Goal: Ask a question

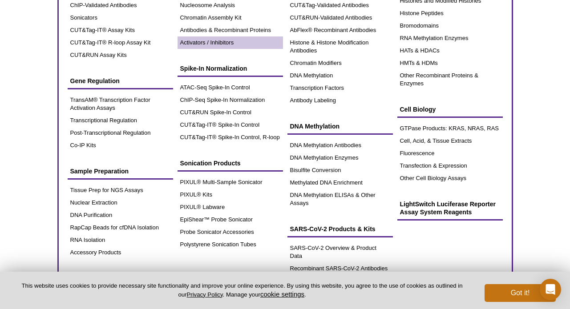
scroll to position [145, 0]
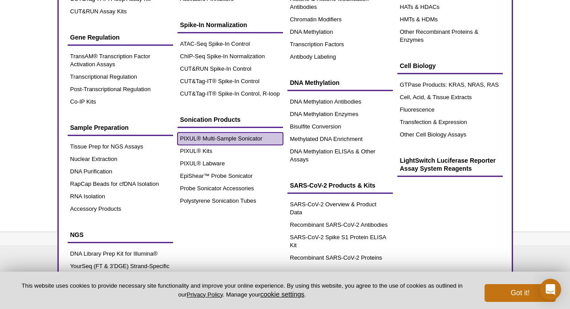
click at [237, 138] on link "PIXUL® Multi-Sample Sonicator" at bounding box center [230, 139] width 105 height 12
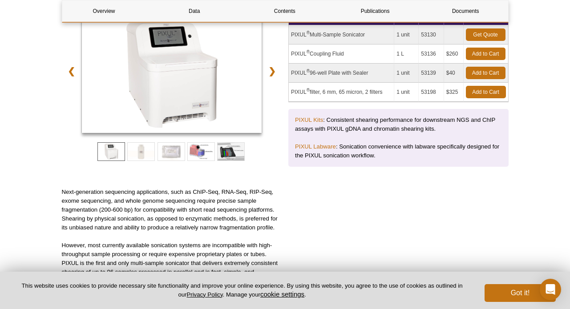
scroll to position [142, 0]
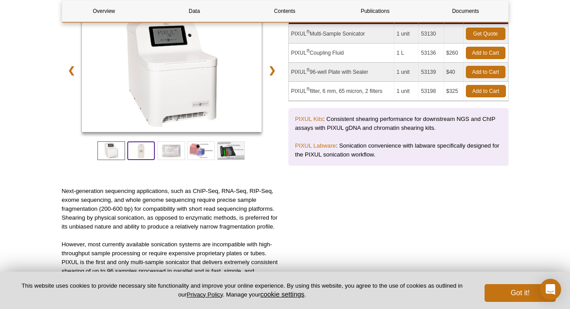
click at [136, 152] on span at bounding box center [141, 151] width 28 height 19
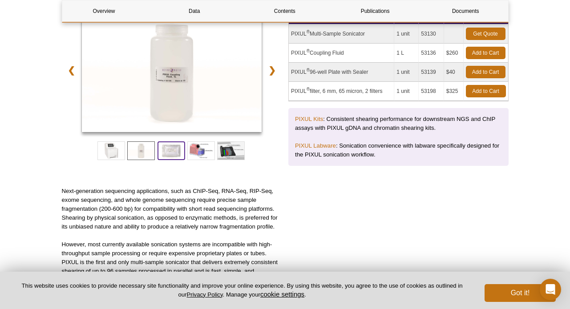
click at [175, 148] on span at bounding box center [172, 151] width 28 height 19
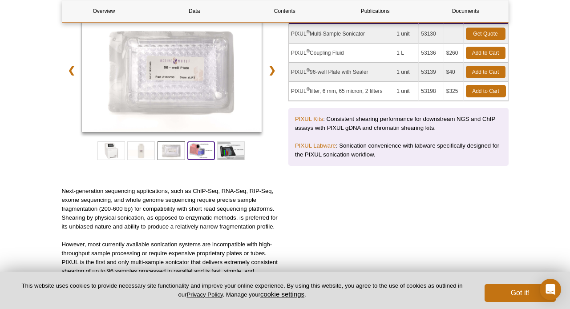
click at [205, 150] on span at bounding box center [201, 151] width 28 height 19
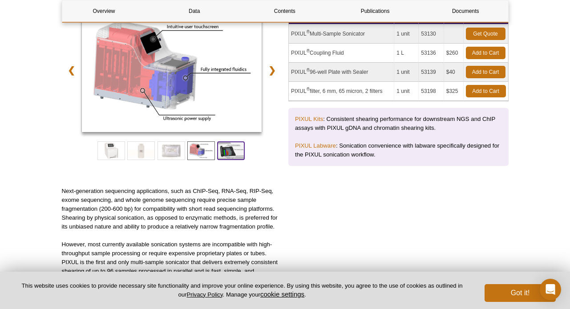
click at [231, 154] on span at bounding box center [231, 151] width 28 height 19
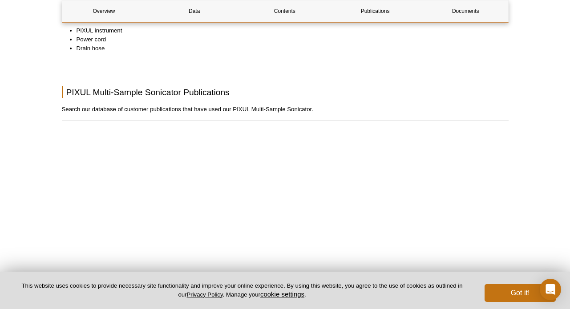
scroll to position [1908, 0]
click at [367, 113] on p "Search our database of customer publications that have used our PIXUL Multi-Sam…" at bounding box center [285, 109] width 447 height 9
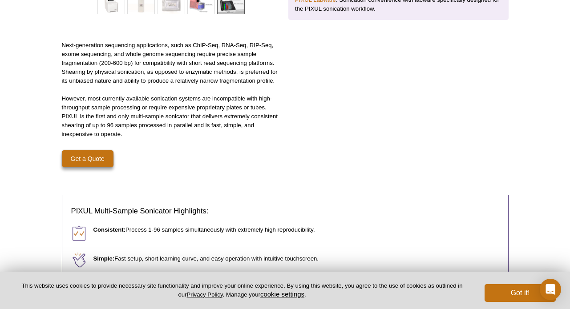
scroll to position [0, 0]
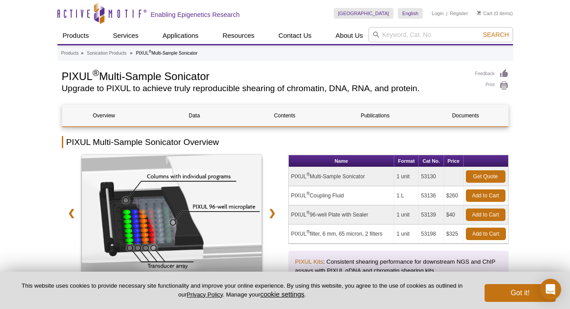
click at [80, 77] on h1 "PIXUL ® Multi-Sample Sonicator" at bounding box center [264, 75] width 405 height 13
copy h1 "PIXUL"
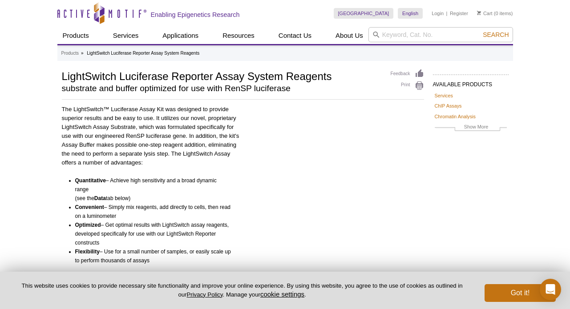
scroll to position [191, 0]
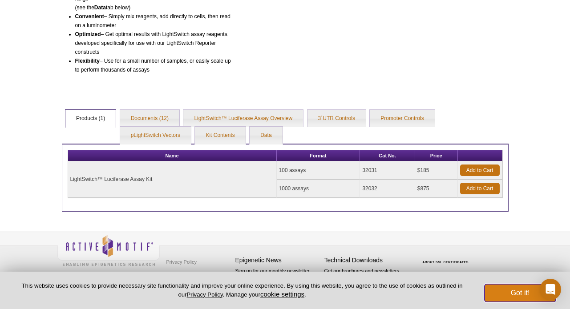
click at [526, 295] on button "Got it!" at bounding box center [520, 293] width 71 height 18
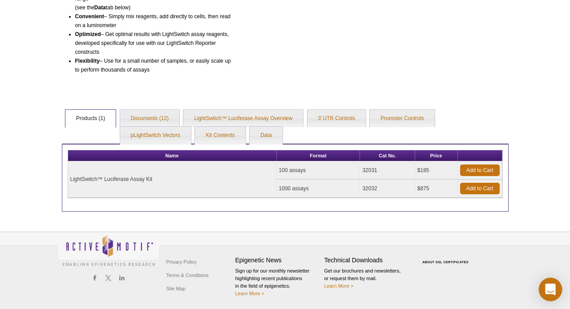
click at [552, 293] on icon "Open Intercom Messenger" at bounding box center [550, 290] width 10 height 12
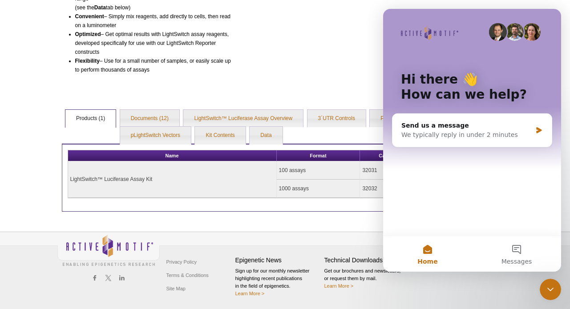
scroll to position [0, 0]
click at [518, 253] on button "Messages" at bounding box center [516, 254] width 89 height 36
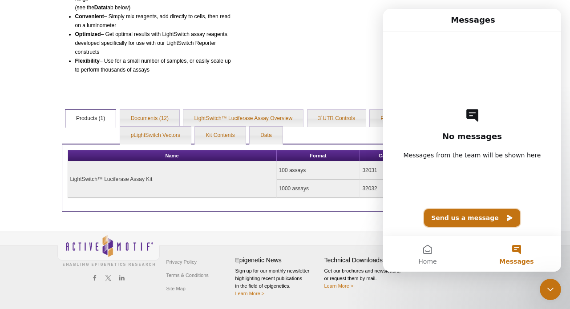
click at [462, 218] on button "Send us a message" at bounding box center [472, 218] width 96 height 18
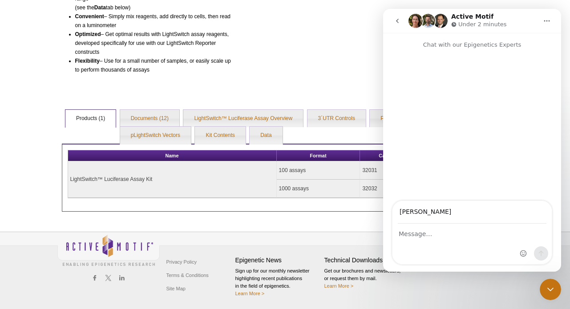
type input "[PERSON_NAME][EMAIL_ADDRESS][PERSON_NAME][DOMAIN_NAME]"
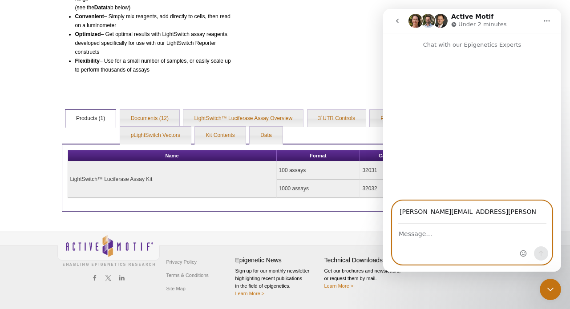
click at [434, 235] on textarea "Message…" at bounding box center [472, 231] width 159 height 15
click at [503, 235] on textarea "Do you guys offer a sonication instrumnet that works with 384w paltes" at bounding box center [472, 236] width 159 height 24
click at [471, 246] on textarea "Do you guys offer a sonication instrument that works with 384w paltes" at bounding box center [472, 236] width 159 height 24
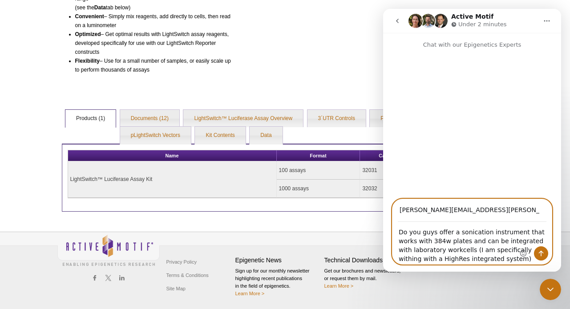
click at [515, 250] on textarea "Do you guys offer a sonication instrument that works with 384w plates and can b…" at bounding box center [472, 244] width 159 height 42
click at [492, 259] on textarea "Do you guys offer a sonication instrument that works with 384w plates and can b…" at bounding box center [472, 244] width 159 height 42
click at [457, 249] on textarea "Do you guys offer a sonication instrument that works with 384w plates and can b…" at bounding box center [472, 244] width 159 height 42
click at [495, 261] on textarea "Do you guys offer a sonication instrument that works with 384w plates and can b…" at bounding box center [472, 244] width 159 height 42
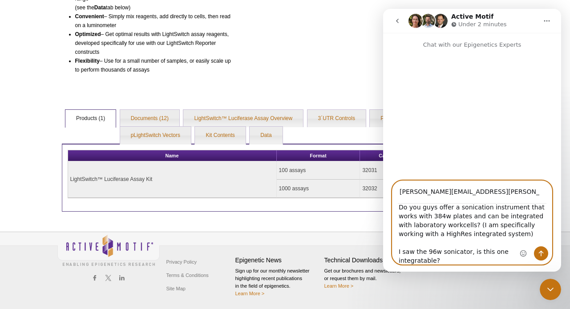
scroll to position [16, 0]
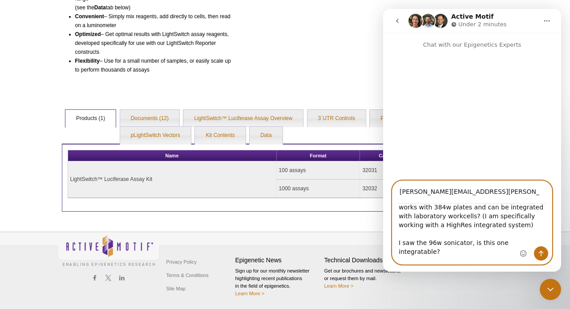
type textarea "Do you guys offer a sonication instrument that works with 384w plates and can b…"
click at [541, 252] on icon "Send a message…" at bounding box center [541, 254] width 5 height 6
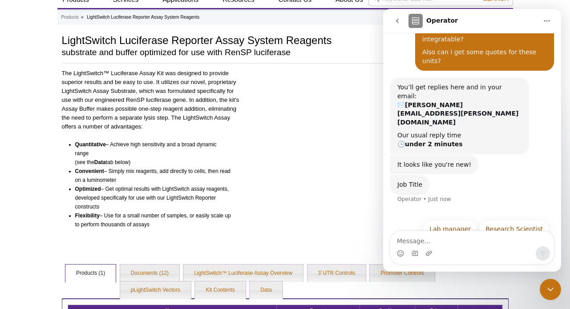
scroll to position [0, 0]
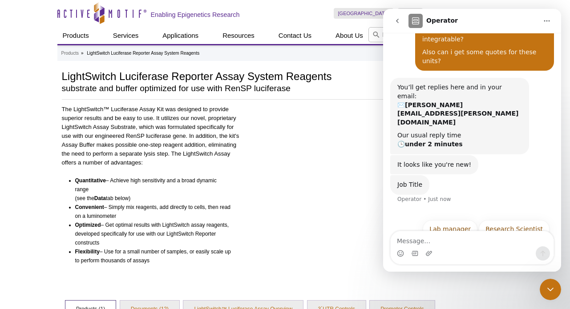
click at [430, 239] on textarea "Message…" at bounding box center [472, 238] width 163 height 15
type textarea "Sr Automation and Process Engineer"
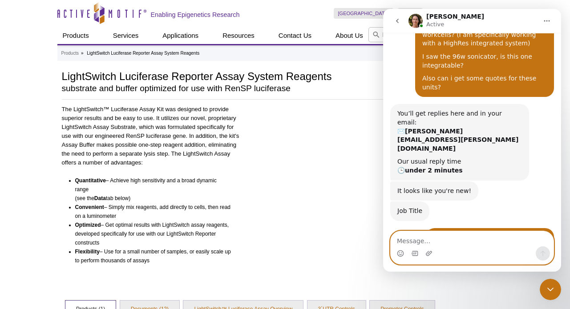
scroll to position [169, 0]
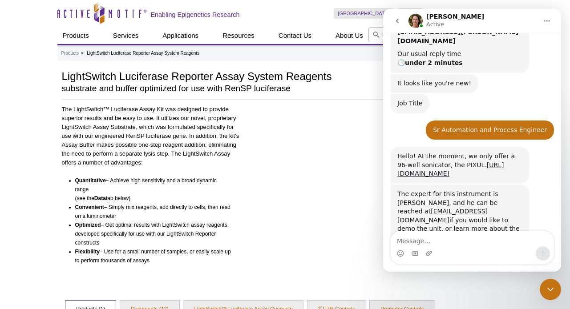
click at [483, 190] on div "The expert for this instrument is Rwik Sen, and he can be reached at rsen@activ…" at bounding box center [459, 216] width 125 height 53
copy link "[EMAIL_ADDRESS][DOMAIN_NAME]"
click at [426, 208] on link "[EMAIL_ADDRESS][DOMAIN_NAME]" at bounding box center [442, 216] width 90 height 16
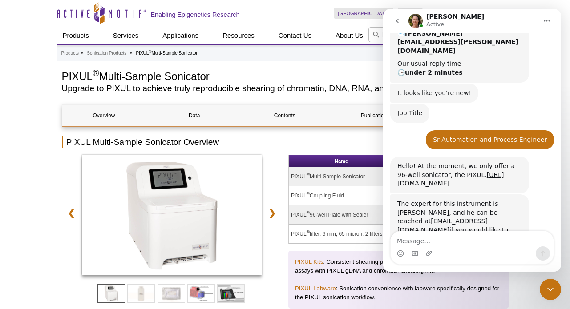
scroll to position [169, 0]
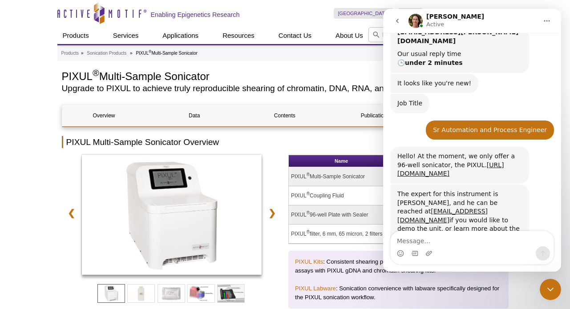
click at [155, 75] on h1 "PIXUL ® Multi-Sample Sonicator" at bounding box center [264, 75] width 405 height 13
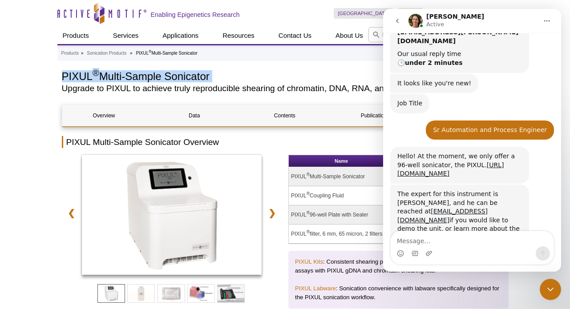
click at [155, 75] on h1 "PIXUL ® Multi-Sample Sonicator" at bounding box center [264, 75] width 405 height 13
copy div "PIXUL ® Multi-Sample Sonicator"
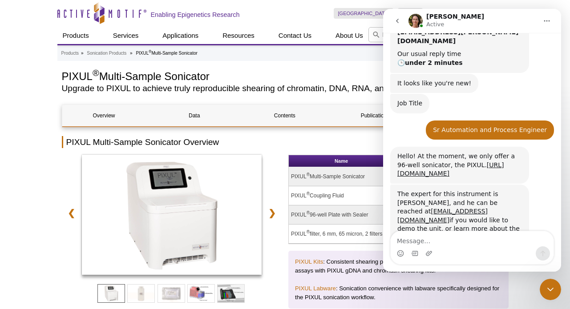
click at [133, 85] on h2 "Upgrade to PIXUL to achieve truly reproducible shearing of chromatin, DNA, RNA,…" at bounding box center [264, 89] width 405 height 8
click at [126, 74] on h1 "PIXUL ® Multi-Sample Sonicator" at bounding box center [264, 75] width 405 height 13
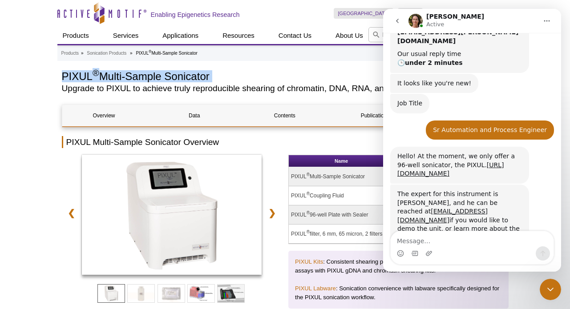
click at [126, 74] on h1 "PIXUL ® Multi-Sample Sonicator" at bounding box center [264, 75] width 405 height 13
copy div "PIXUL ® Multi-Sample Sonicator"
